Goal: Check status: Verify the current state of an ongoing process or item

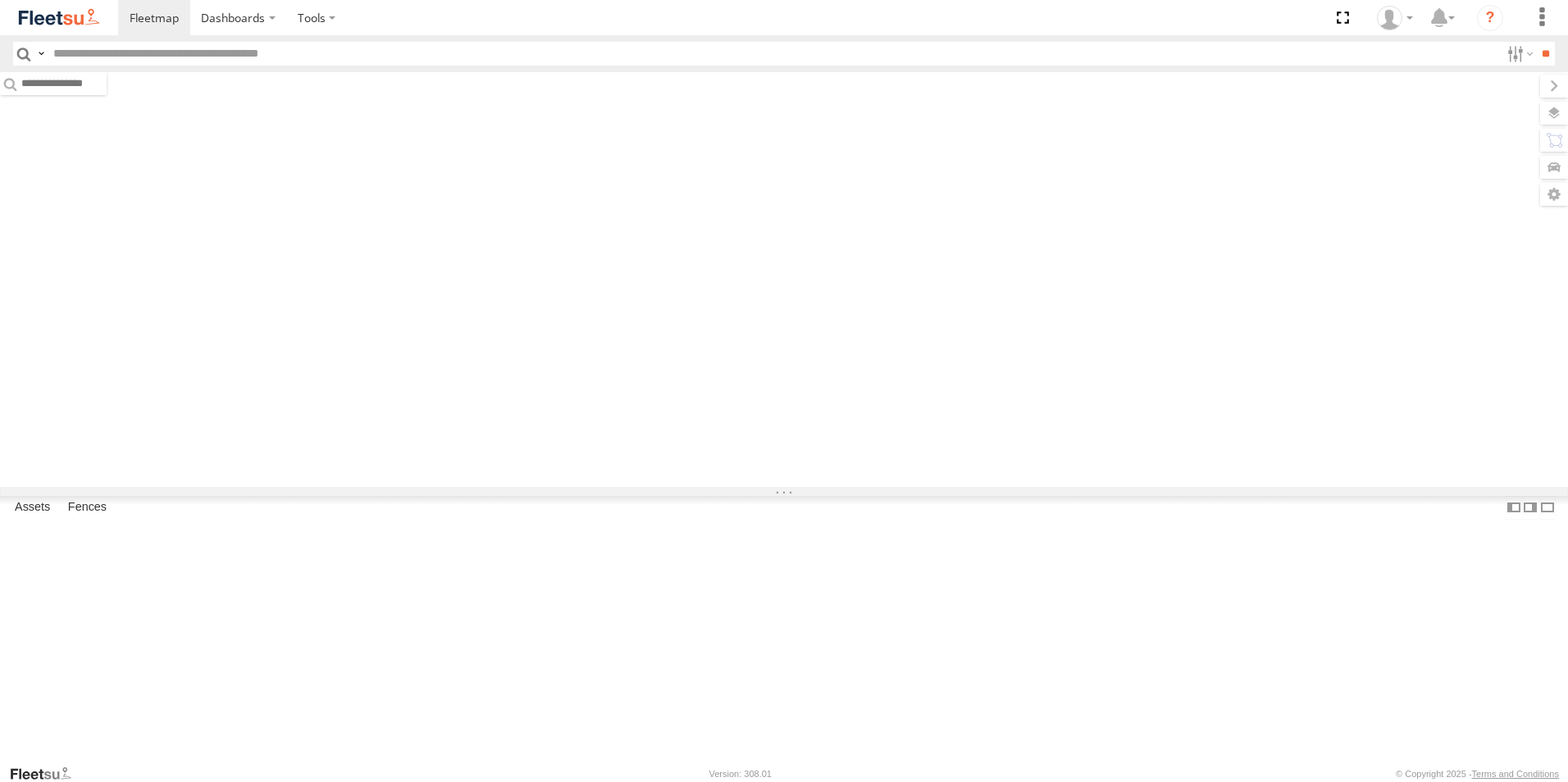
click at [886, 312] on div at bounding box center [784, 279] width 1568 height 415
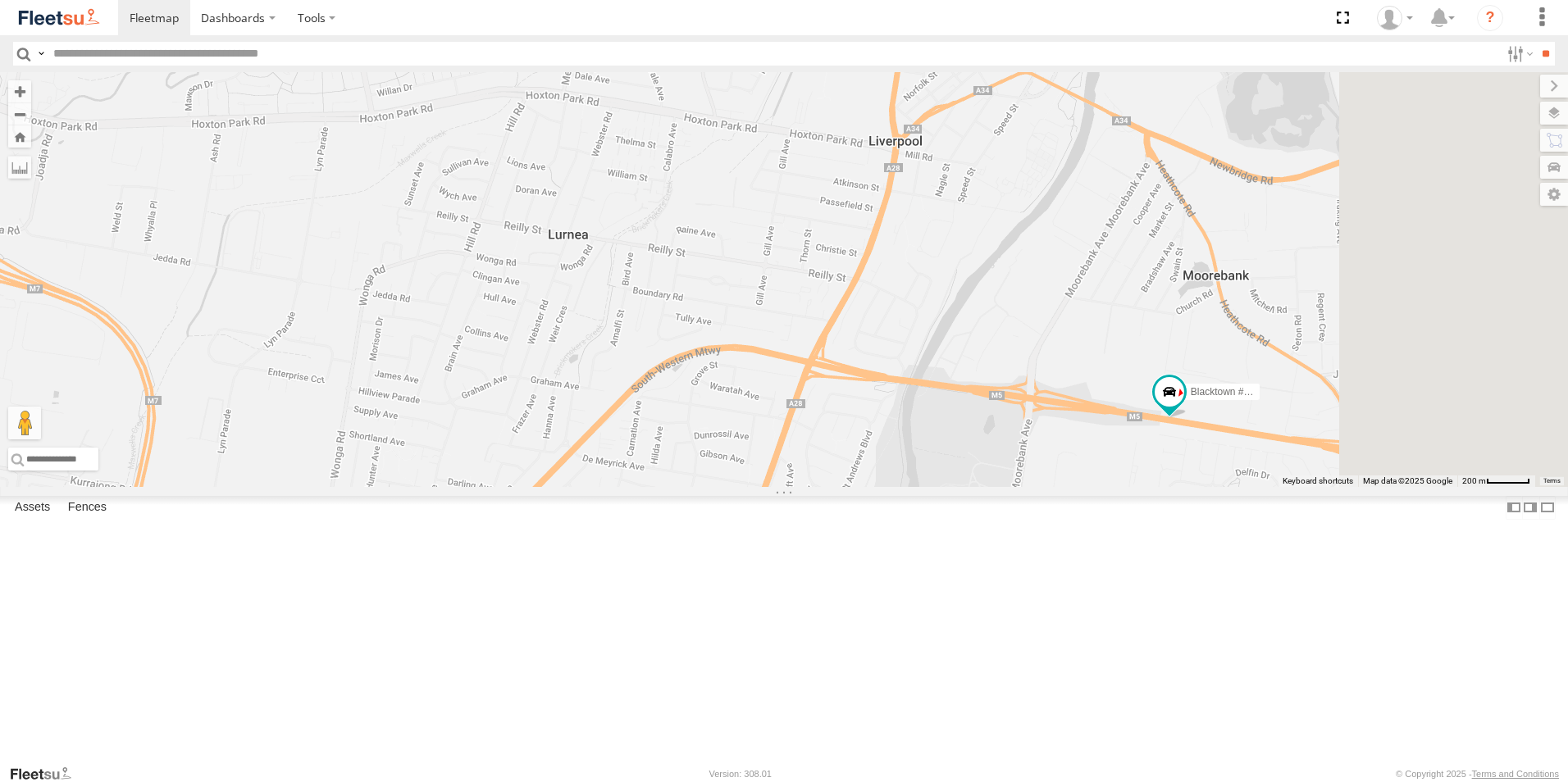
drag, startPoint x: 1330, startPoint y: 622, endPoint x: 836, endPoint y: 416, distance: 535.2
click at [836, 416] on div "Brookvale (T10 - Gary) Rural (T08 - Matt) Blacktown #1 (T09 - Brian) Blacktown …" at bounding box center [784, 279] width 1568 height 415
